Goal: Information Seeking & Learning: Learn about a topic

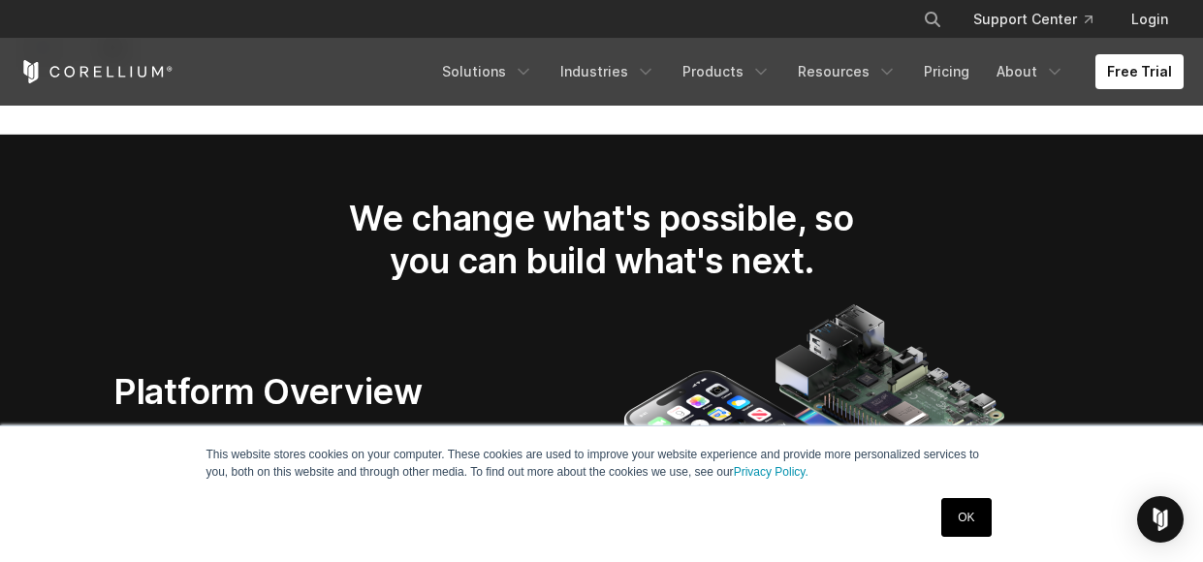
scroll to position [2520, 0]
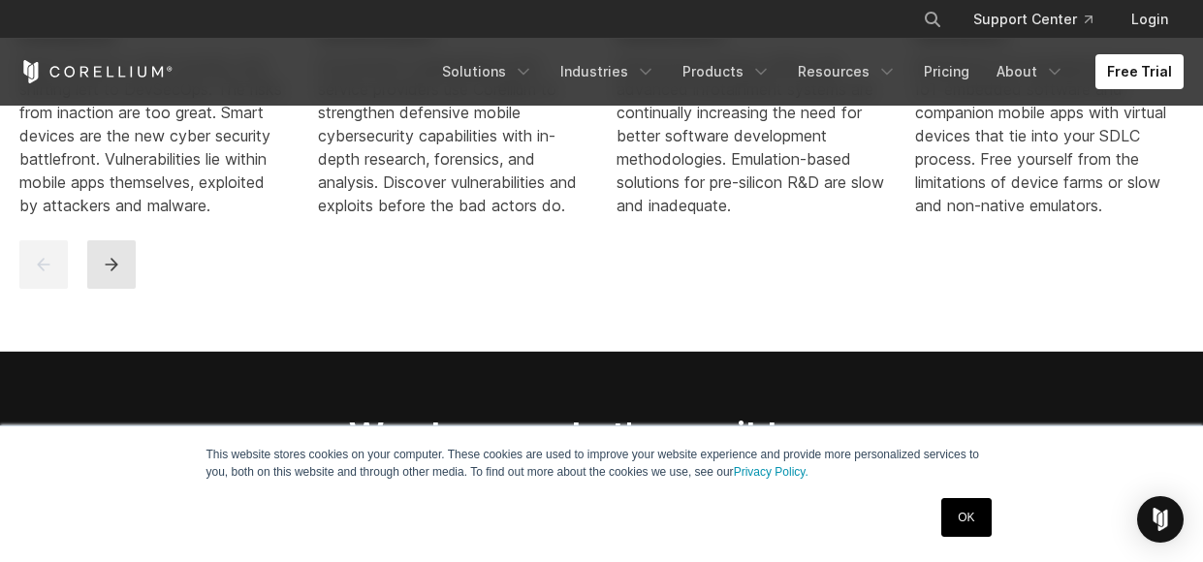
drag, startPoint x: 109, startPoint y: 273, endPoint x: 125, endPoint y: 272, distance: 16.5
click at [110, 273] on button "next" at bounding box center [111, 264] width 48 height 48
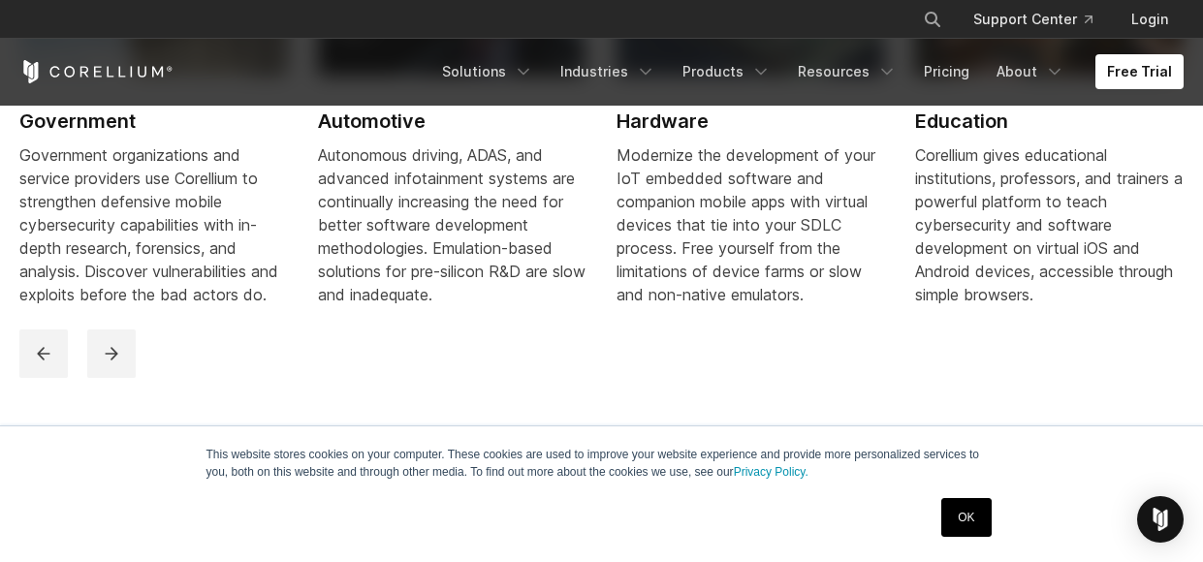
scroll to position [2423, 0]
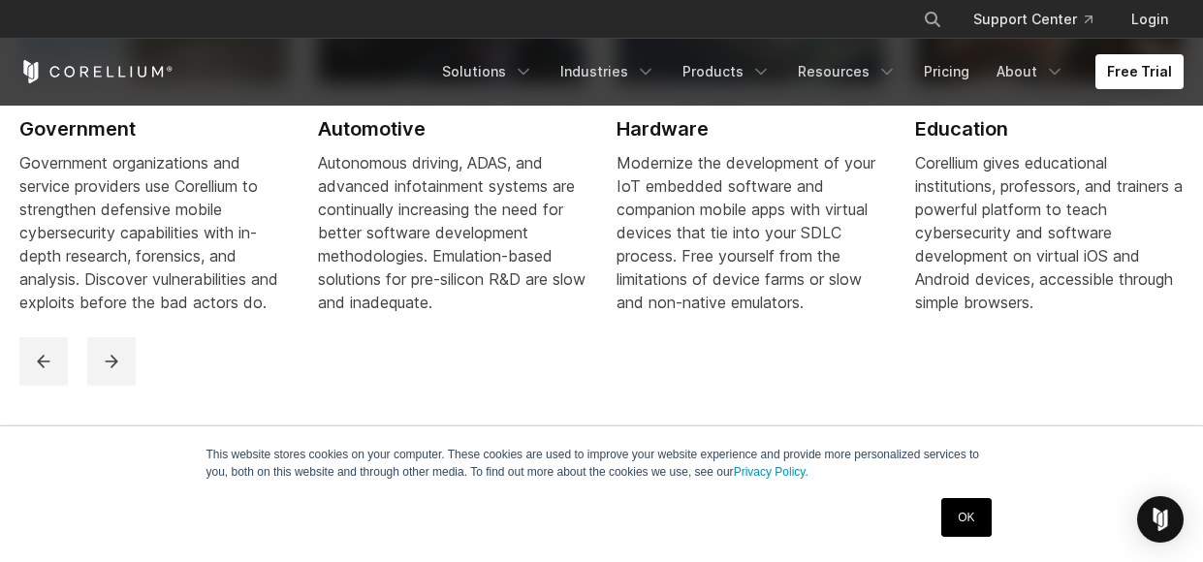
click at [1064, 159] on div "Corellium gives educational institutions, professors, and trainers a powerful p…" at bounding box center [1049, 232] width 268 height 163
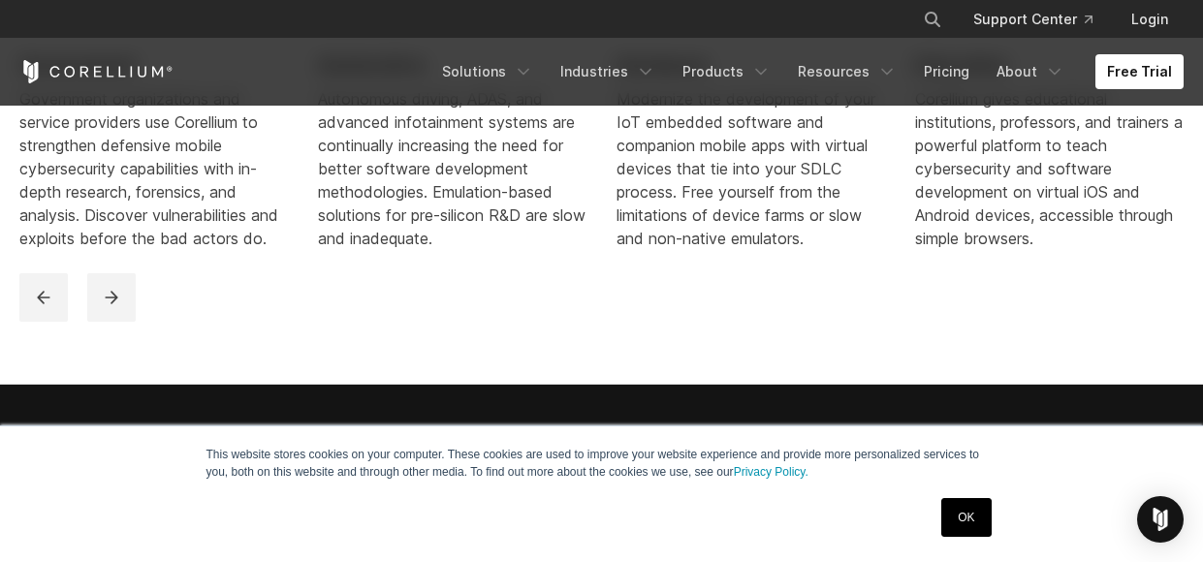
scroll to position [2520, 0]
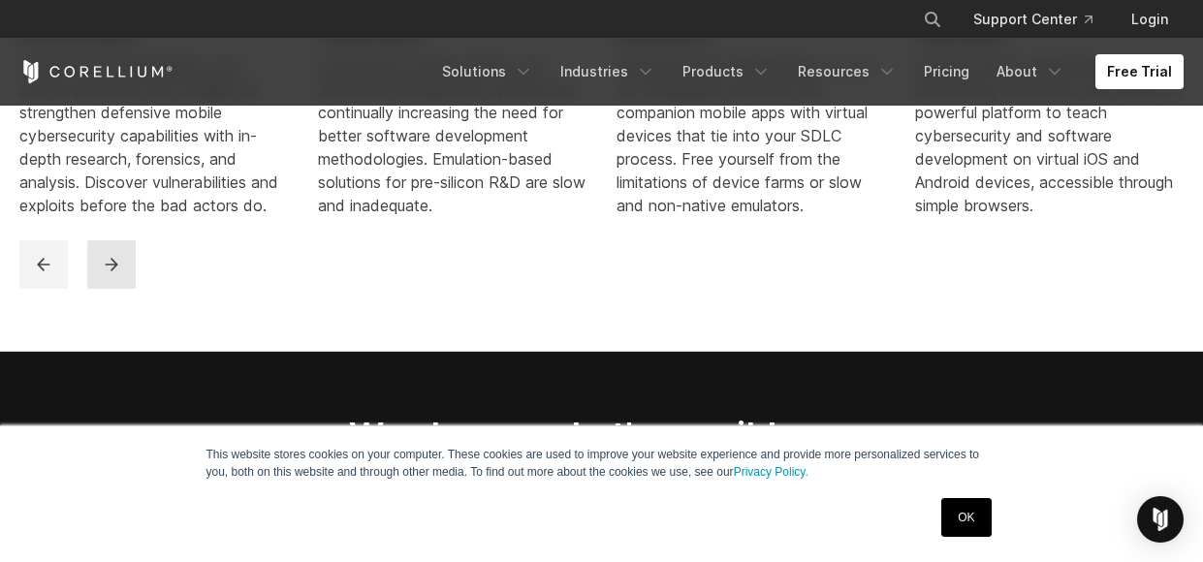
click at [110, 274] on icon "next" at bounding box center [111, 264] width 19 height 19
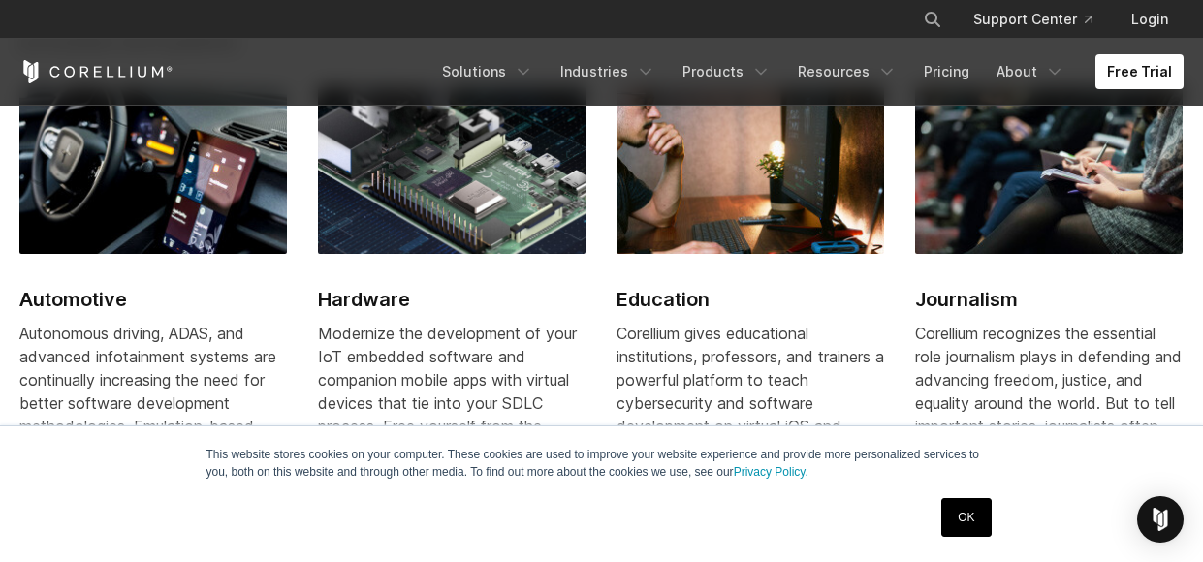
scroll to position [2229, 0]
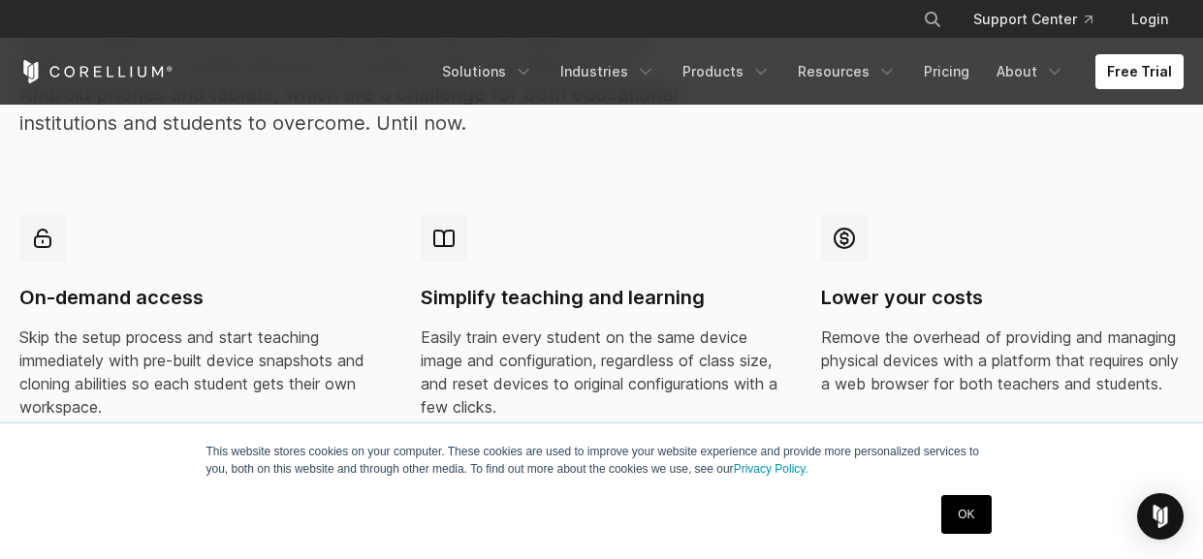
scroll to position [1742, 0]
